Goal: Transaction & Acquisition: Purchase product/service

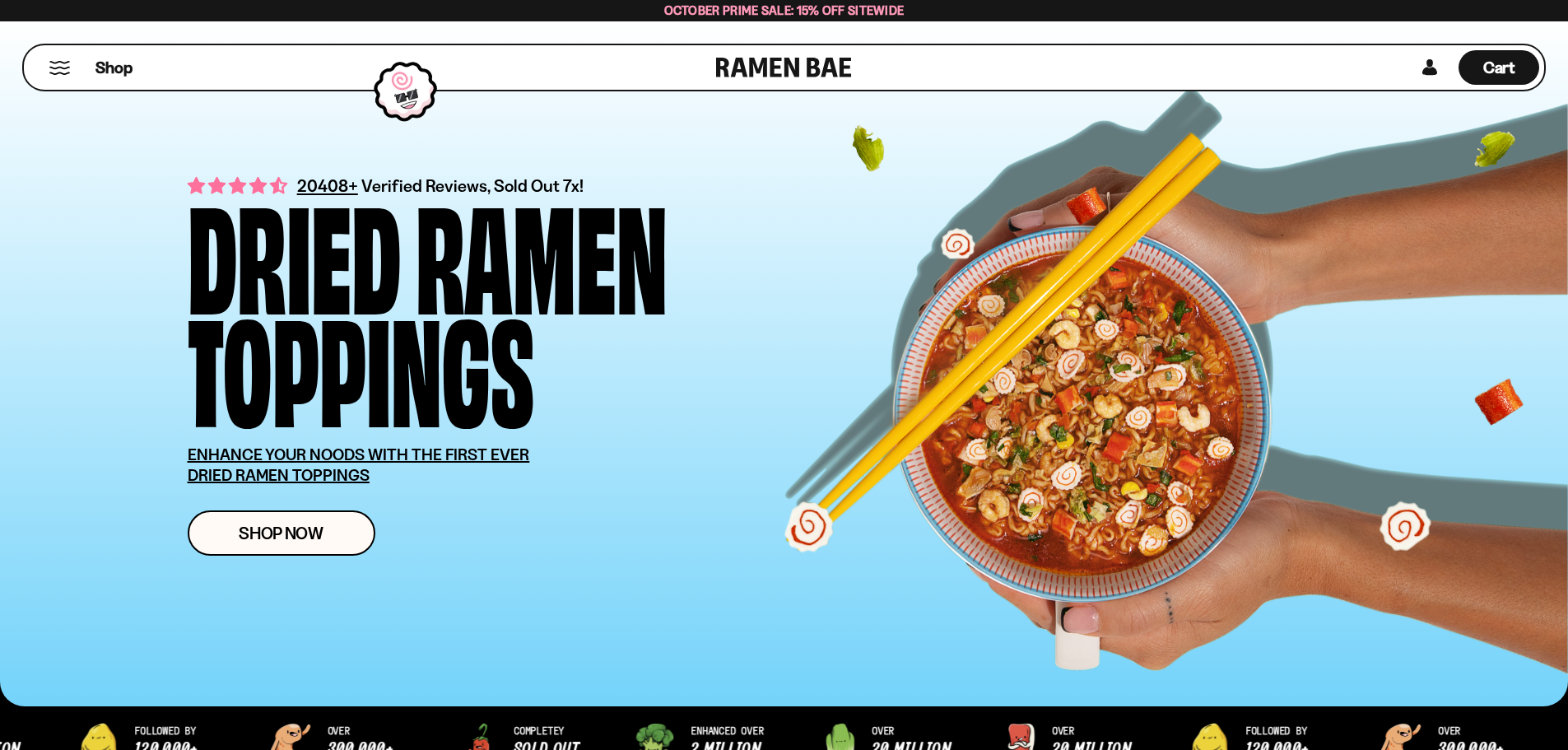
click at [66, 66] on button "Mobile Menu Trigger" at bounding box center [60, 67] width 22 height 14
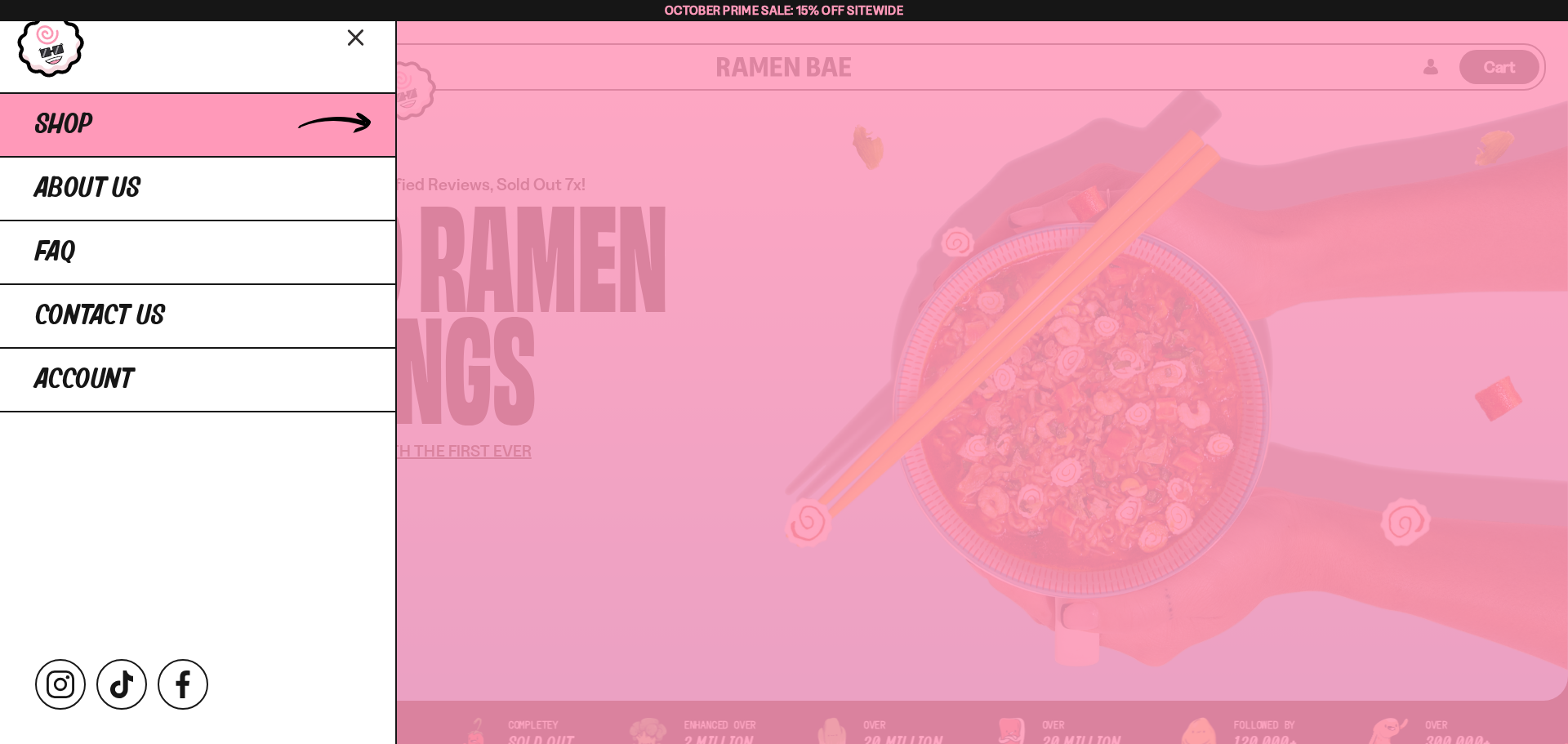
click at [241, 119] on link "Shop" at bounding box center [198, 124] width 396 height 63
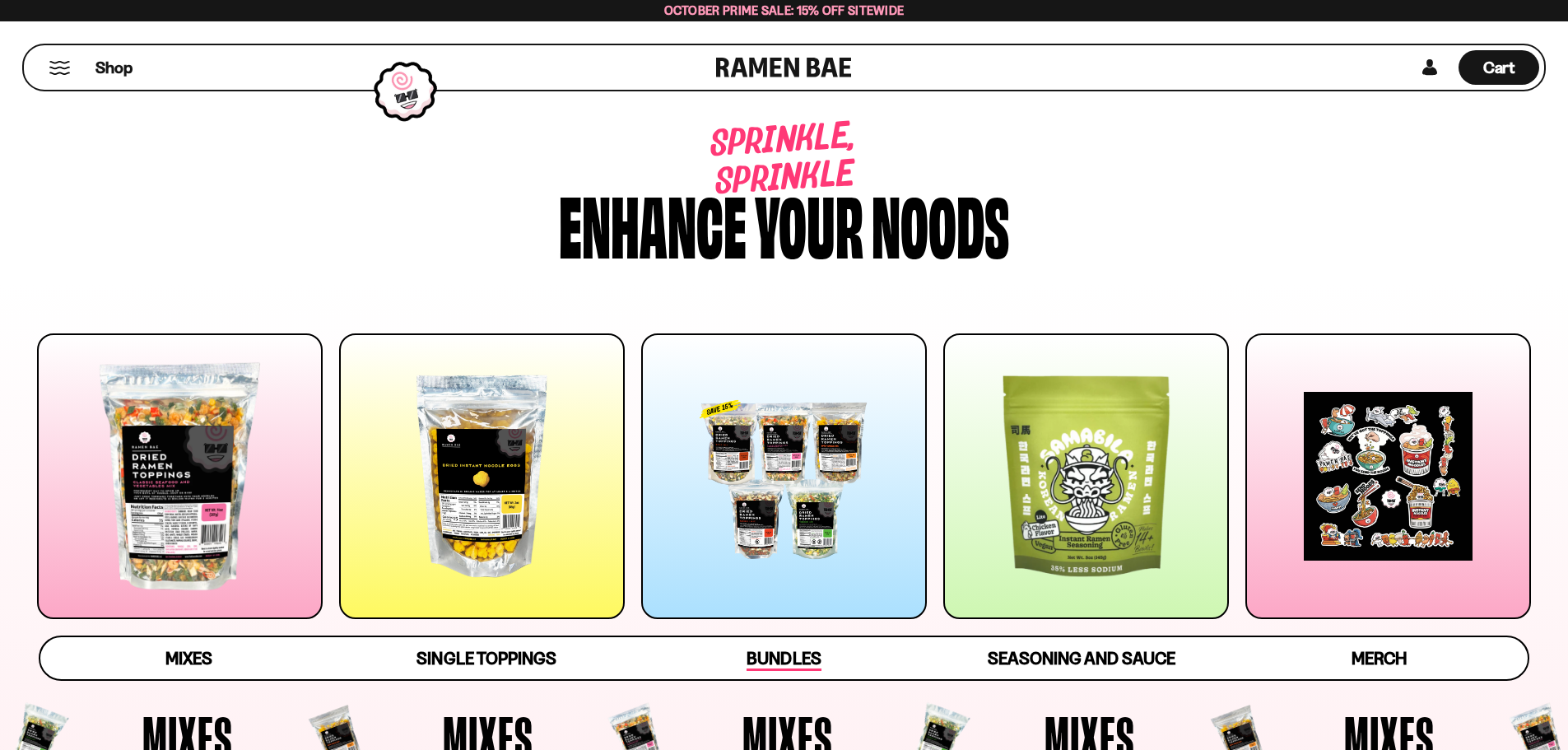
click at [818, 667] on span "Bundles" at bounding box center [783, 659] width 74 height 23
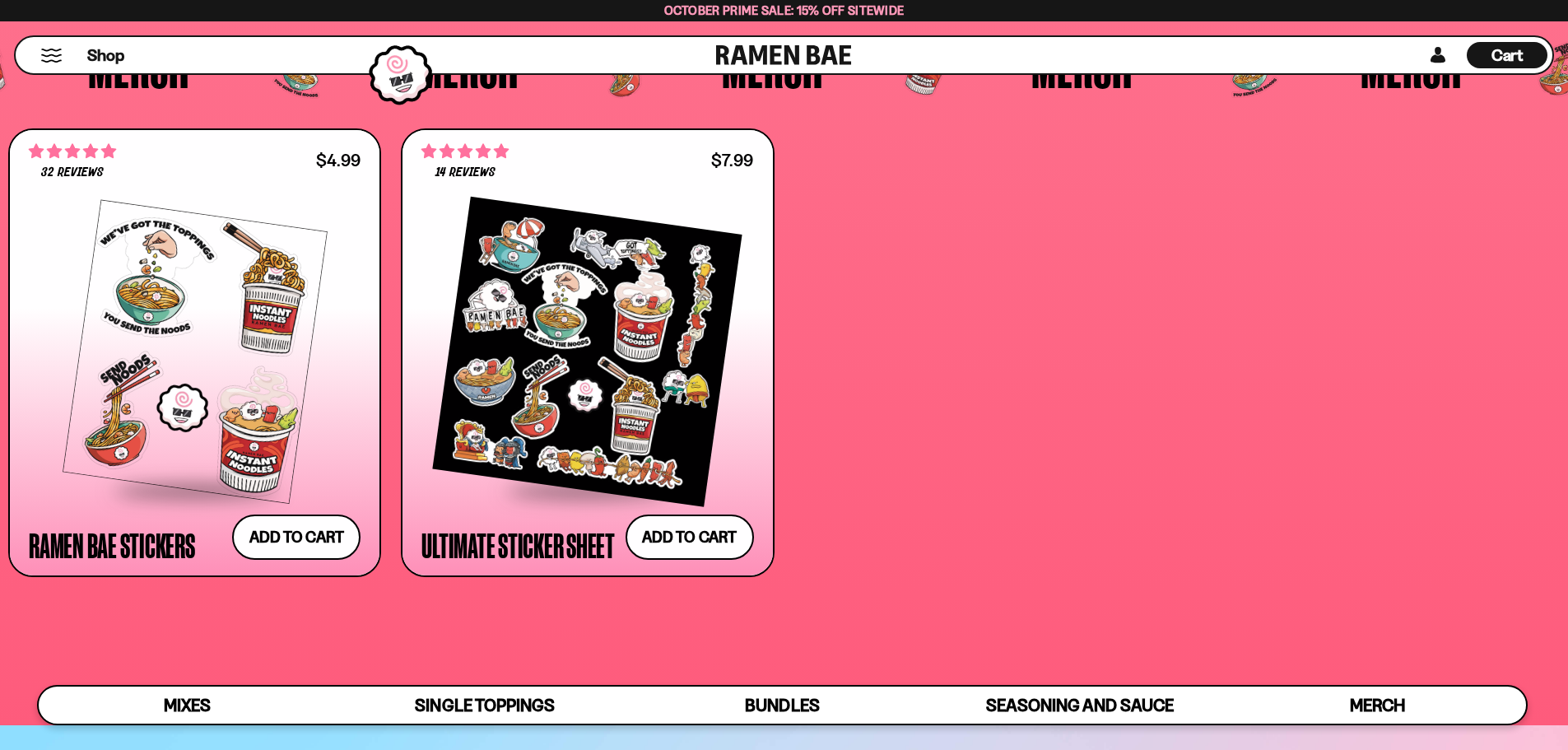
scroll to position [5370, 0]
